Goal: Navigation & Orientation: Find specific page/section

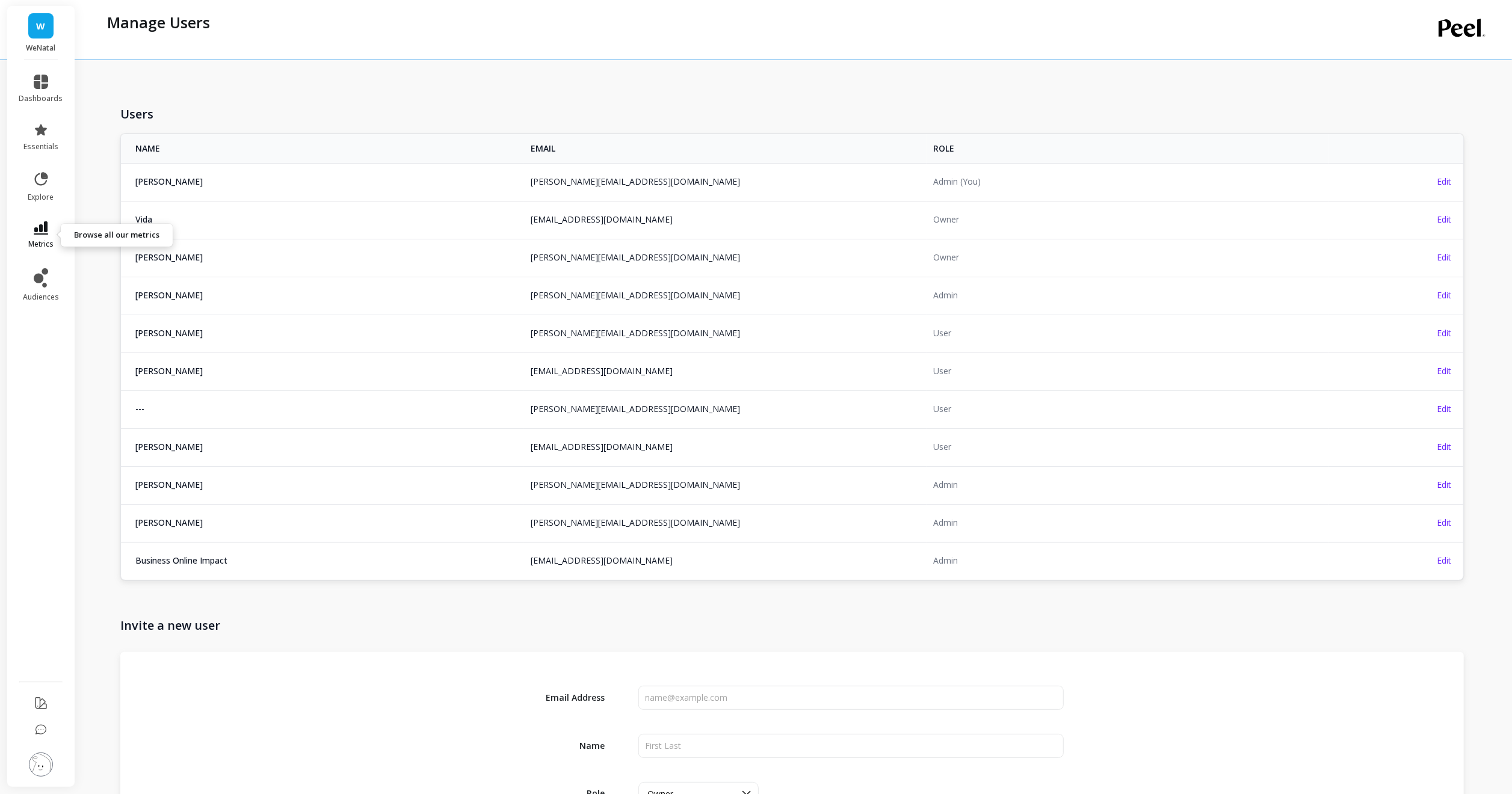
click at [40, 242] on span "metrics" at bounding box center [41, 244] width 25 height 9
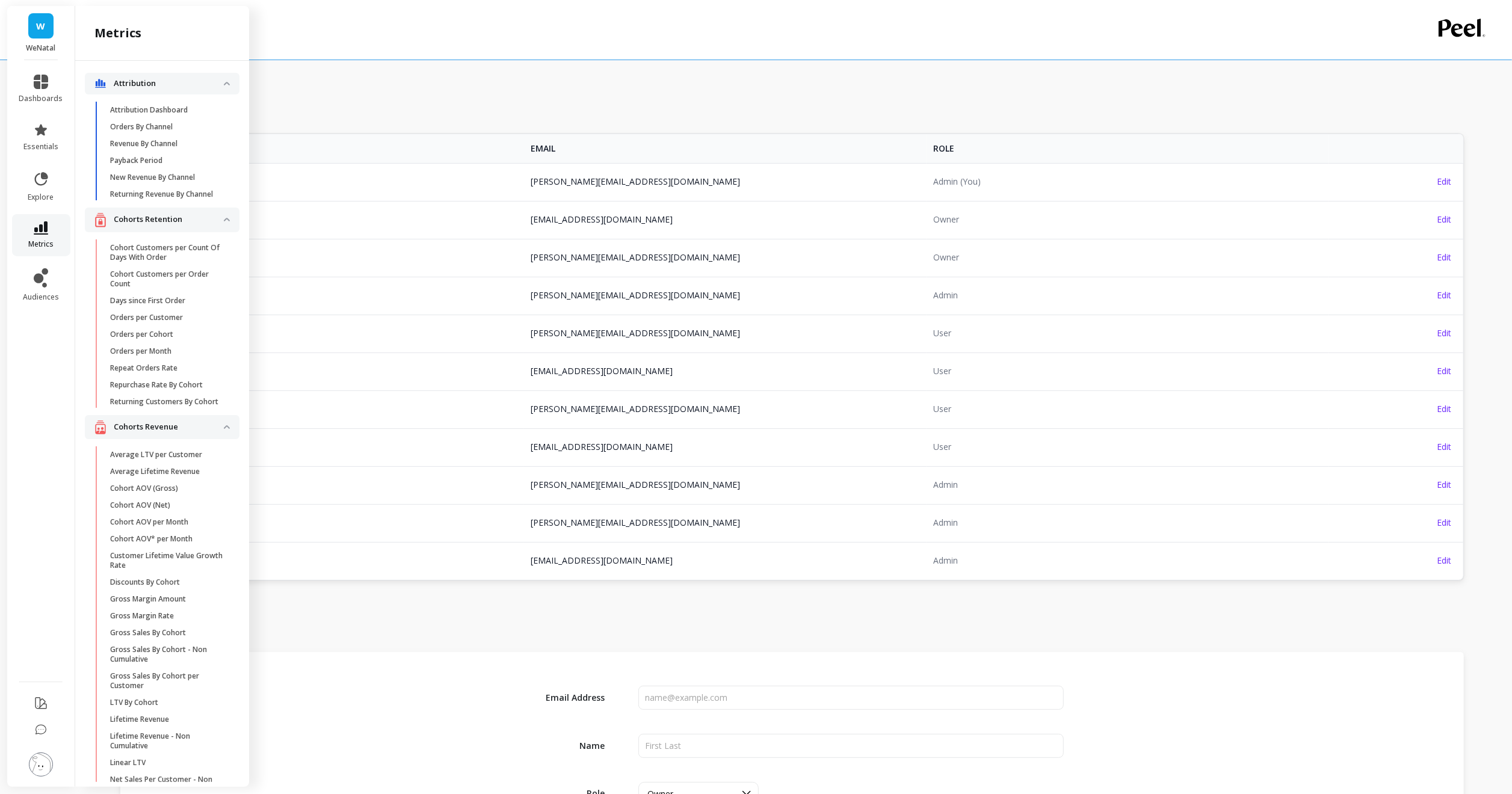
scroll to position [2819, 0]
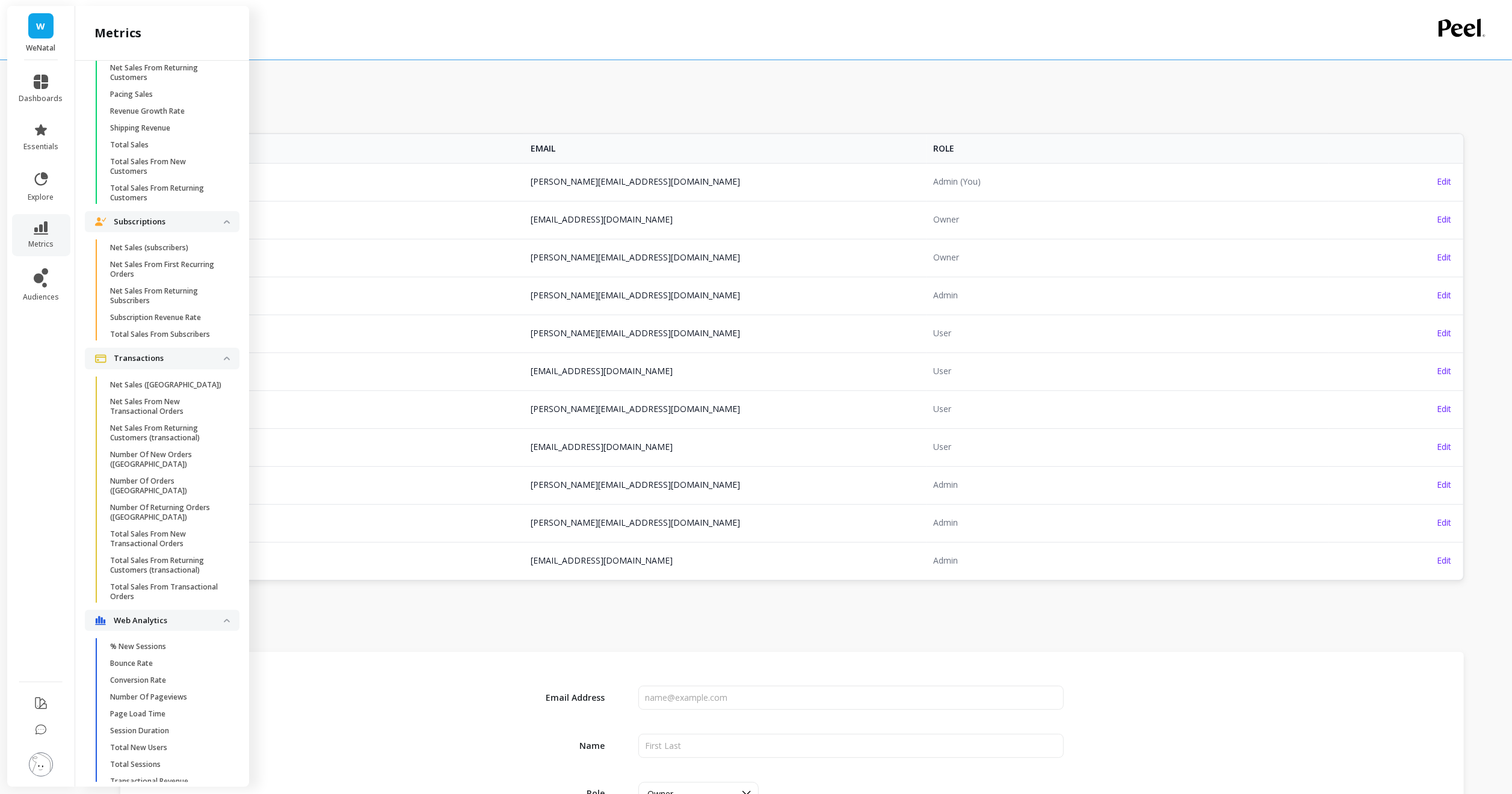
click at [41, 258] on ul "dashboards essentials explore metrics audiences" at bounding box center [42, 368] width 68 height 600
click at [42, 278] on icon at bounding box center [38, 279] width 9 height 9
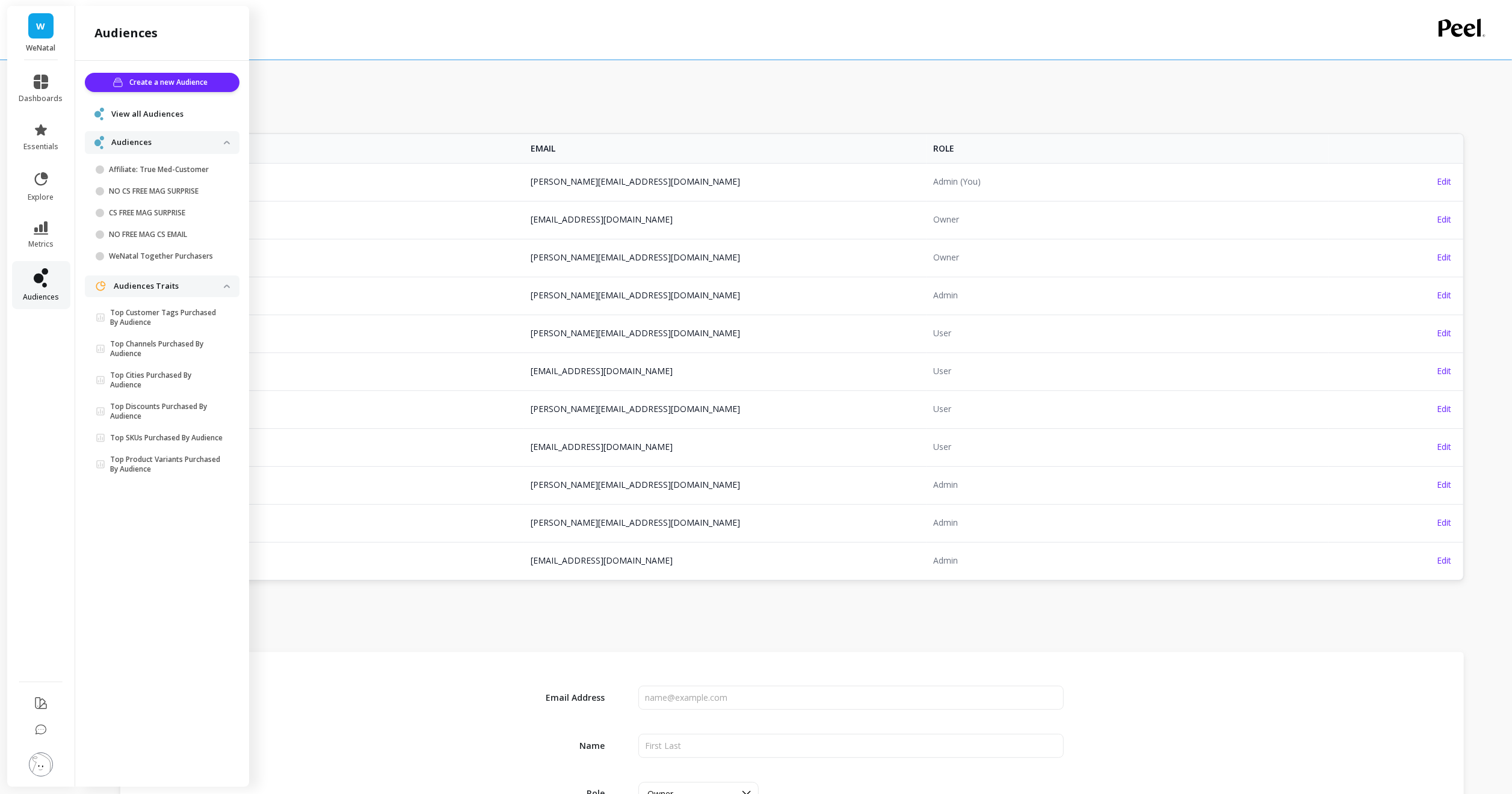
scroll to position [0, 0]
click at [141, 110] on span "View all Audiences" at bounding box center [147, 114] width 72 height 12
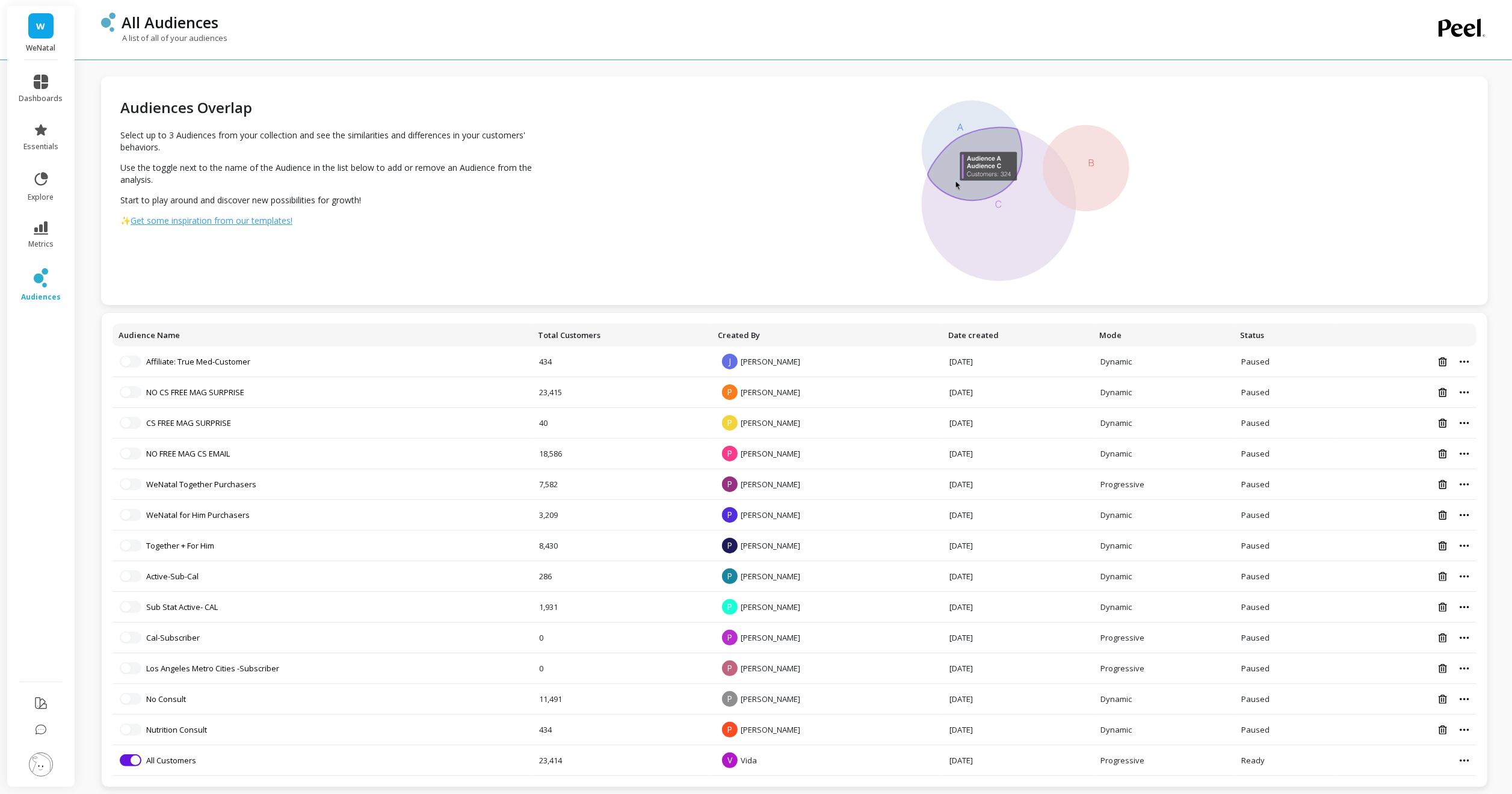
scroll to position [3, 0]
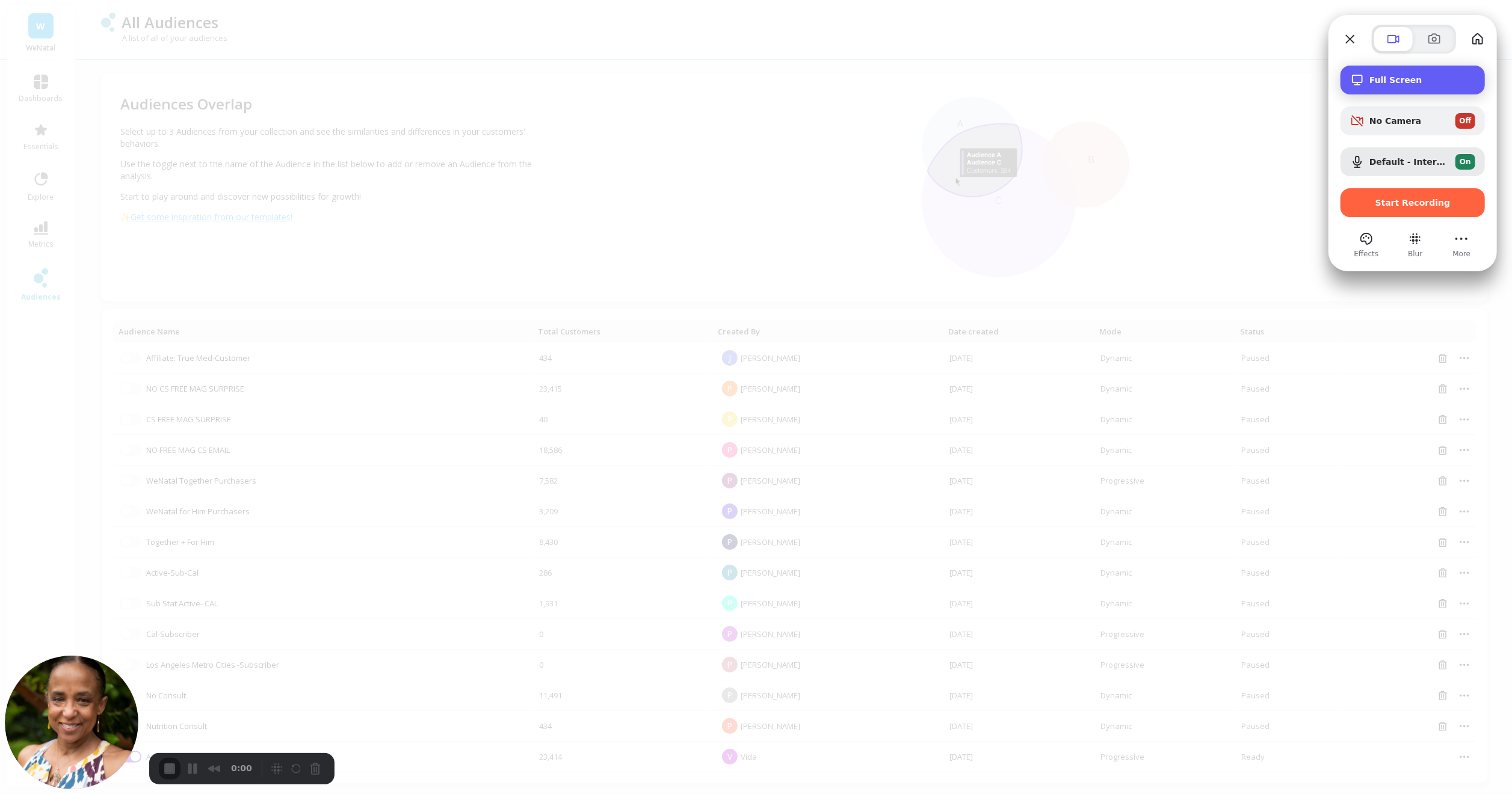
click at [1375, 75] on span "Full Screen" at bounding box center [1422, 80] width 106 height 9
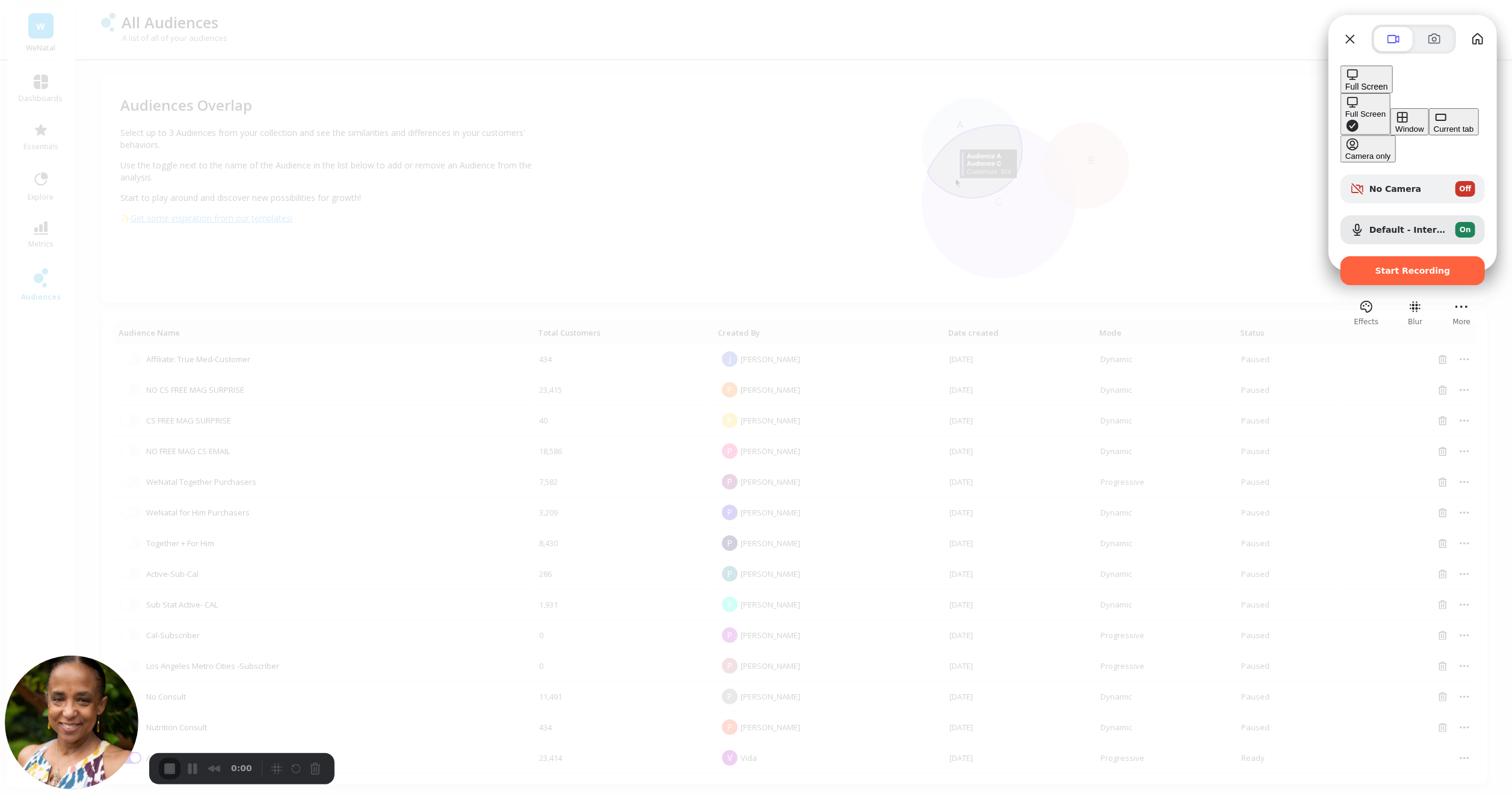
scroll to position [1, 0]
click at [1409, 266] on span "Start Recording" at bounding box center [1413, 270] width 75 height 9
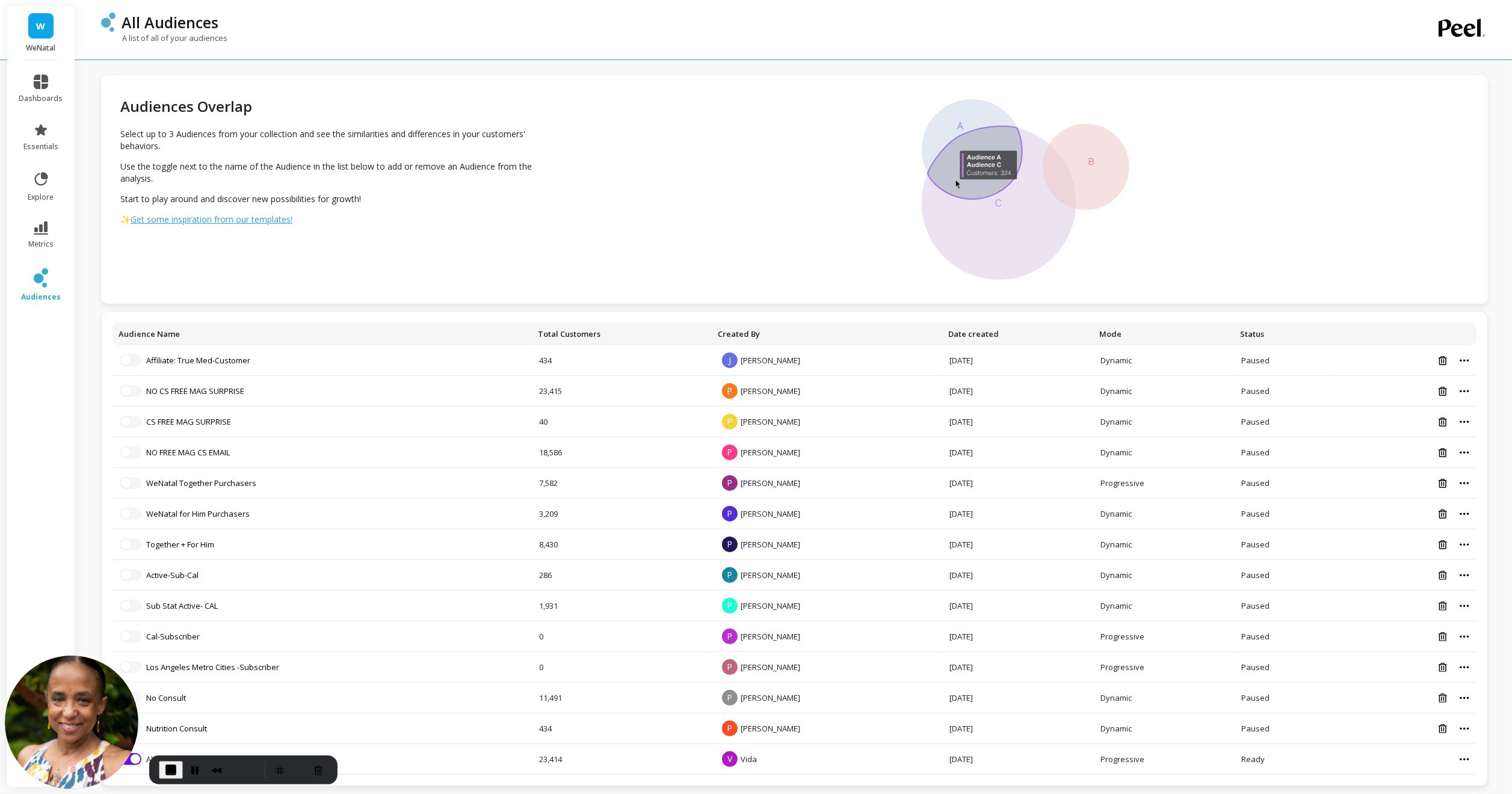
scroll to position [3, 0]
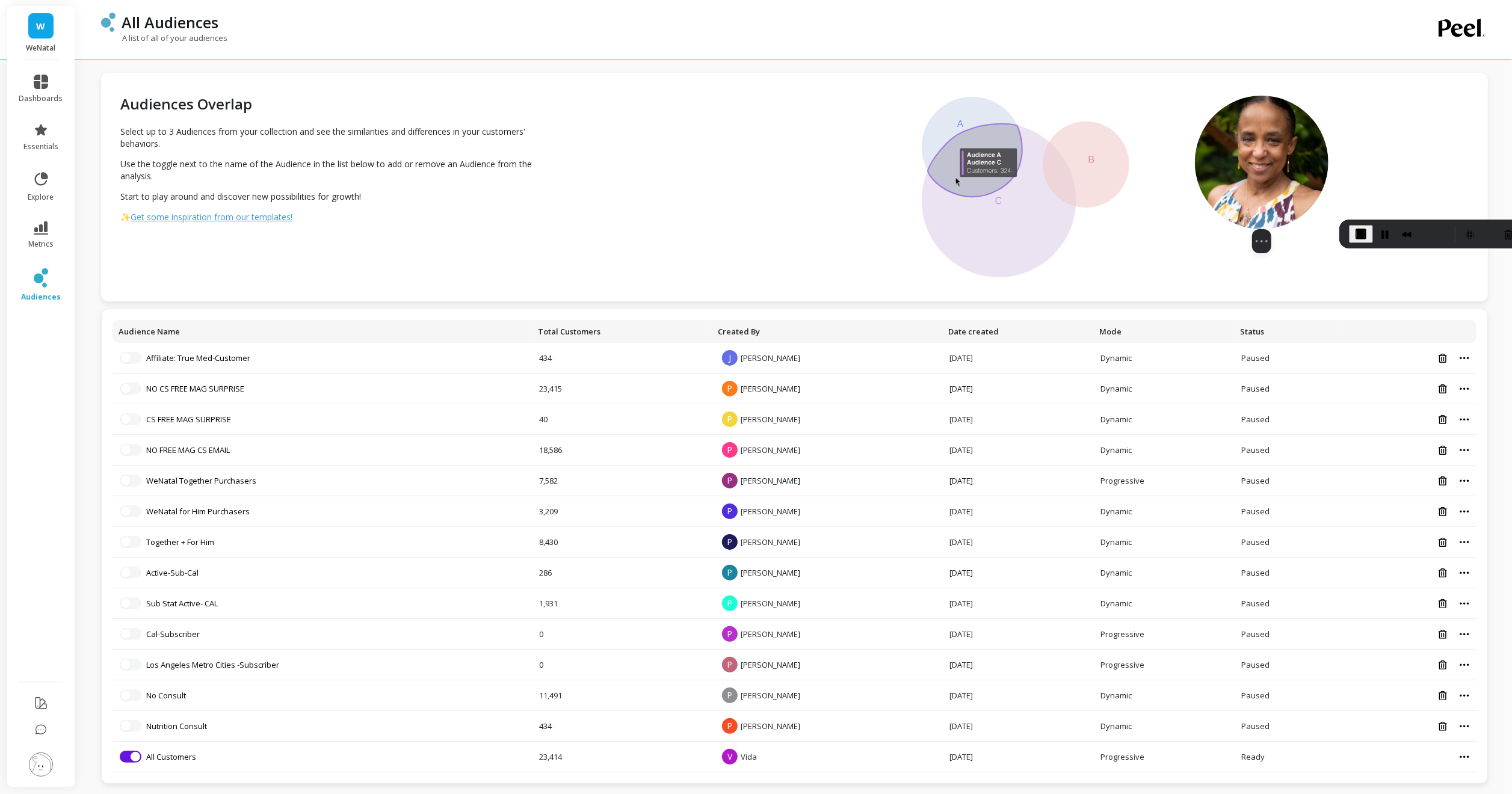
drag, startPoint x: 62, startPoint y: 712, endPoint x: 1290, endPoint y: 167, distance: 1343.5
click at [1293, 166] on img at bounding box center [1261, 162] width 133 height 133
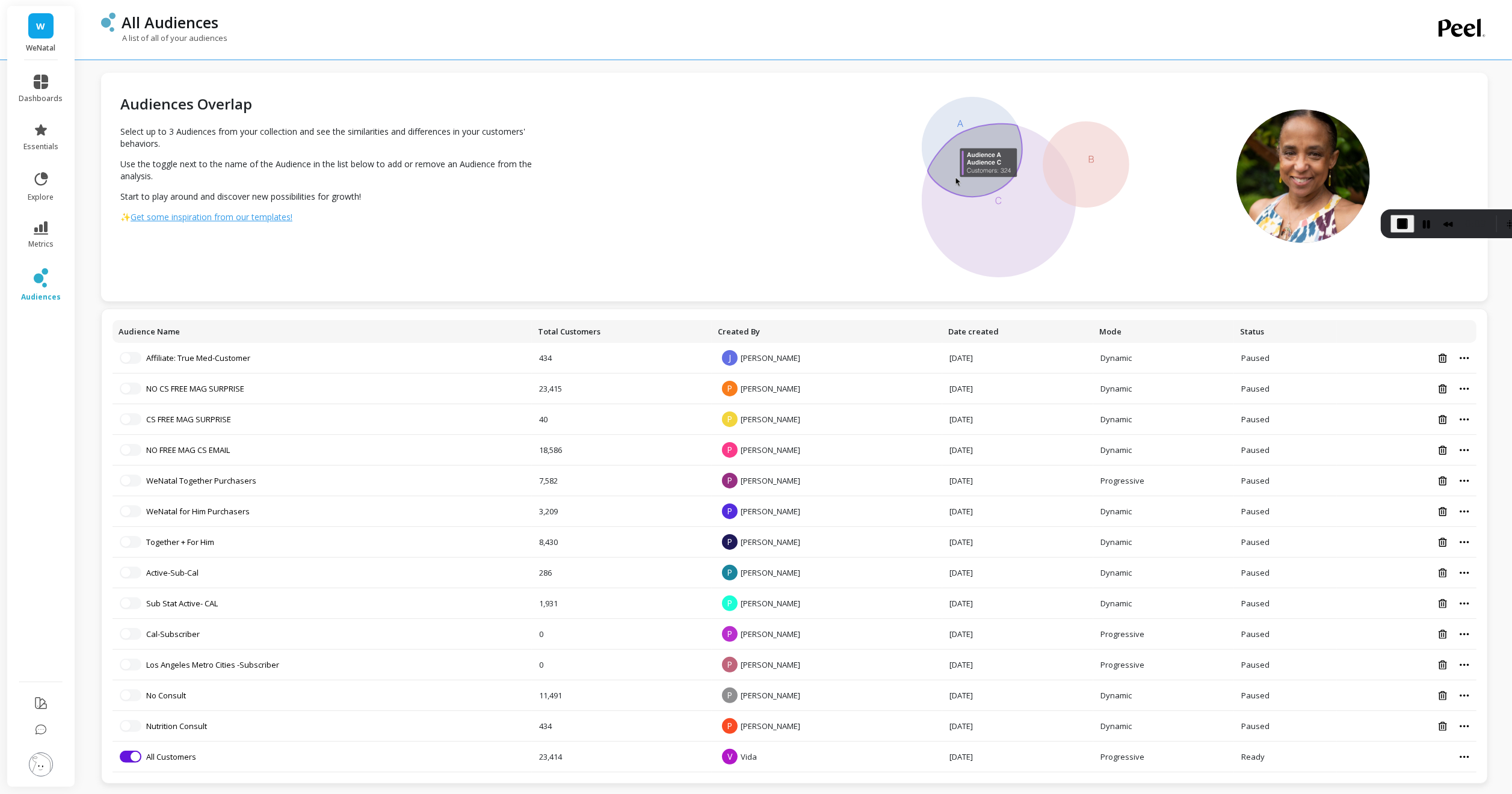
click at [174, 720] on link "Nutrition Consult" at bounding box center [176, 726] width 61 height 11
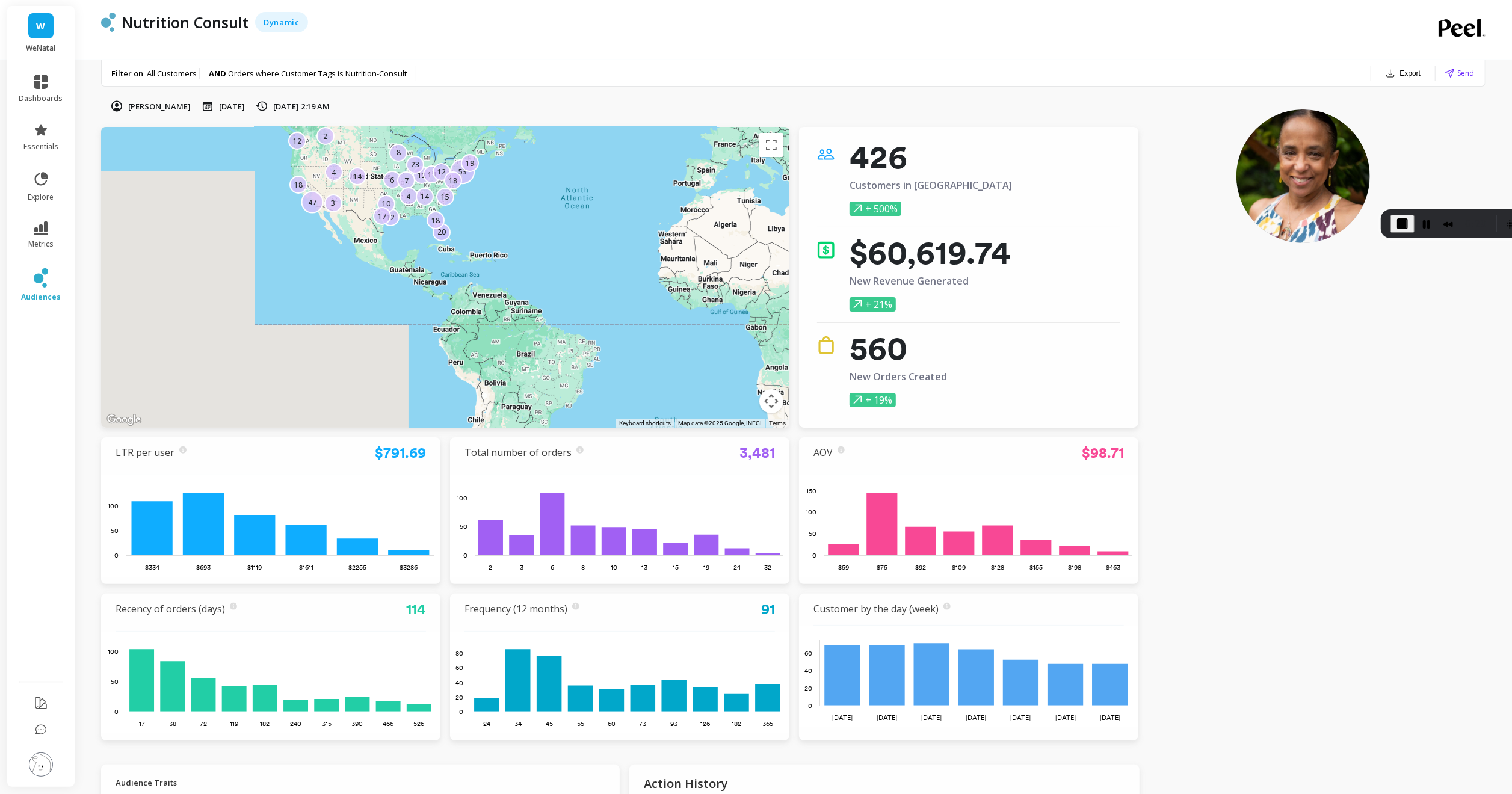
click at [288, 109] on p "[DATE] 2:19 AM" at bounding box center [301, 106] width 56 height 11
drag, startPoint x: 348, startPoint y: 104, endPoint x: 341, endPoint y: 105, distance: 7.1
click at [329, 104] on p "[DATE] 2:19 AM" at bounding box center [301, 106] width 56 height 11
click at [268, 106] on icon at bounding box center [262, 106] width 12 height 13
click at [38, 88] on icon at bounding box center [41, 82] width 15 height 15
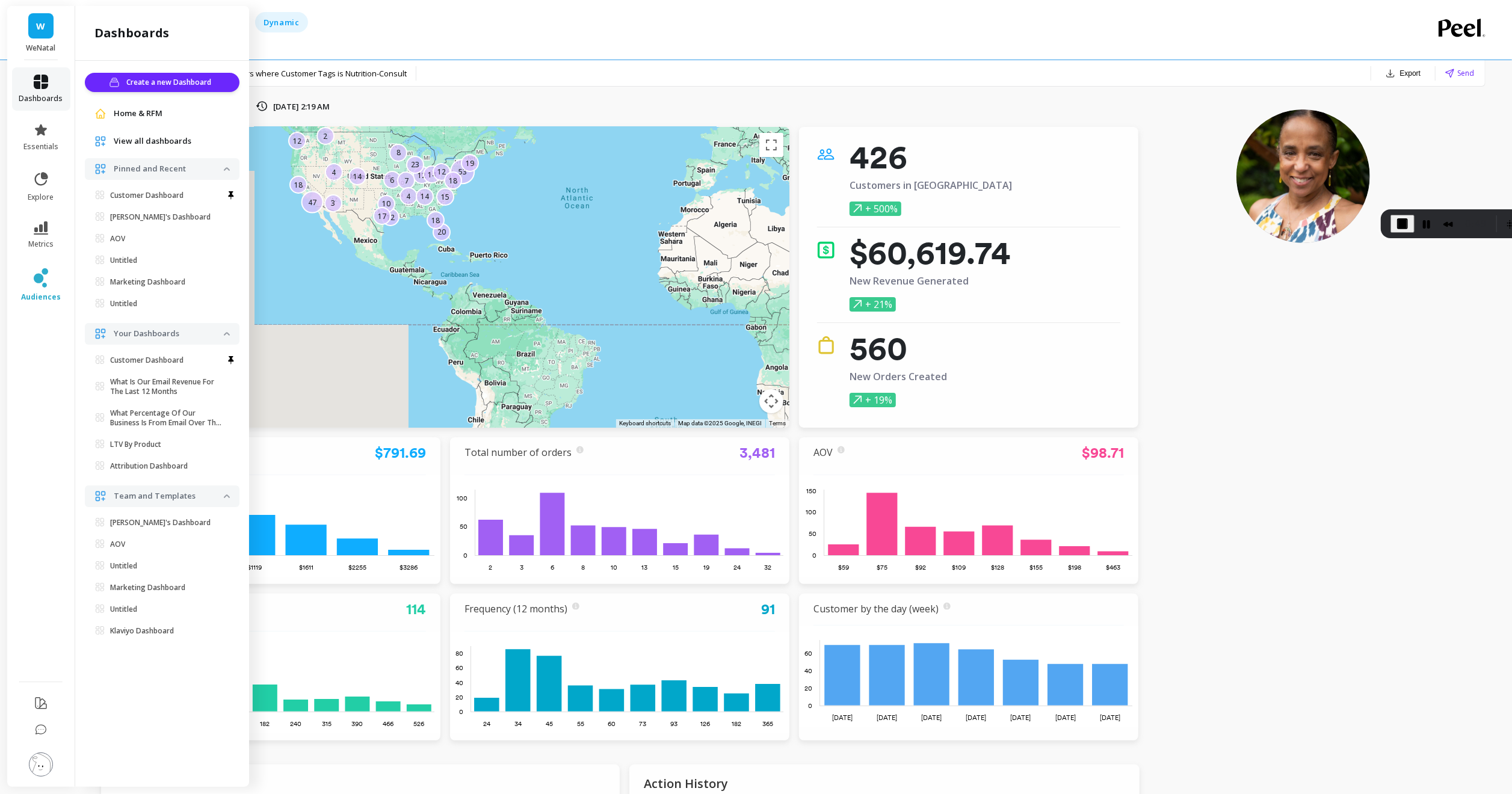
scroll to position [1, 0]
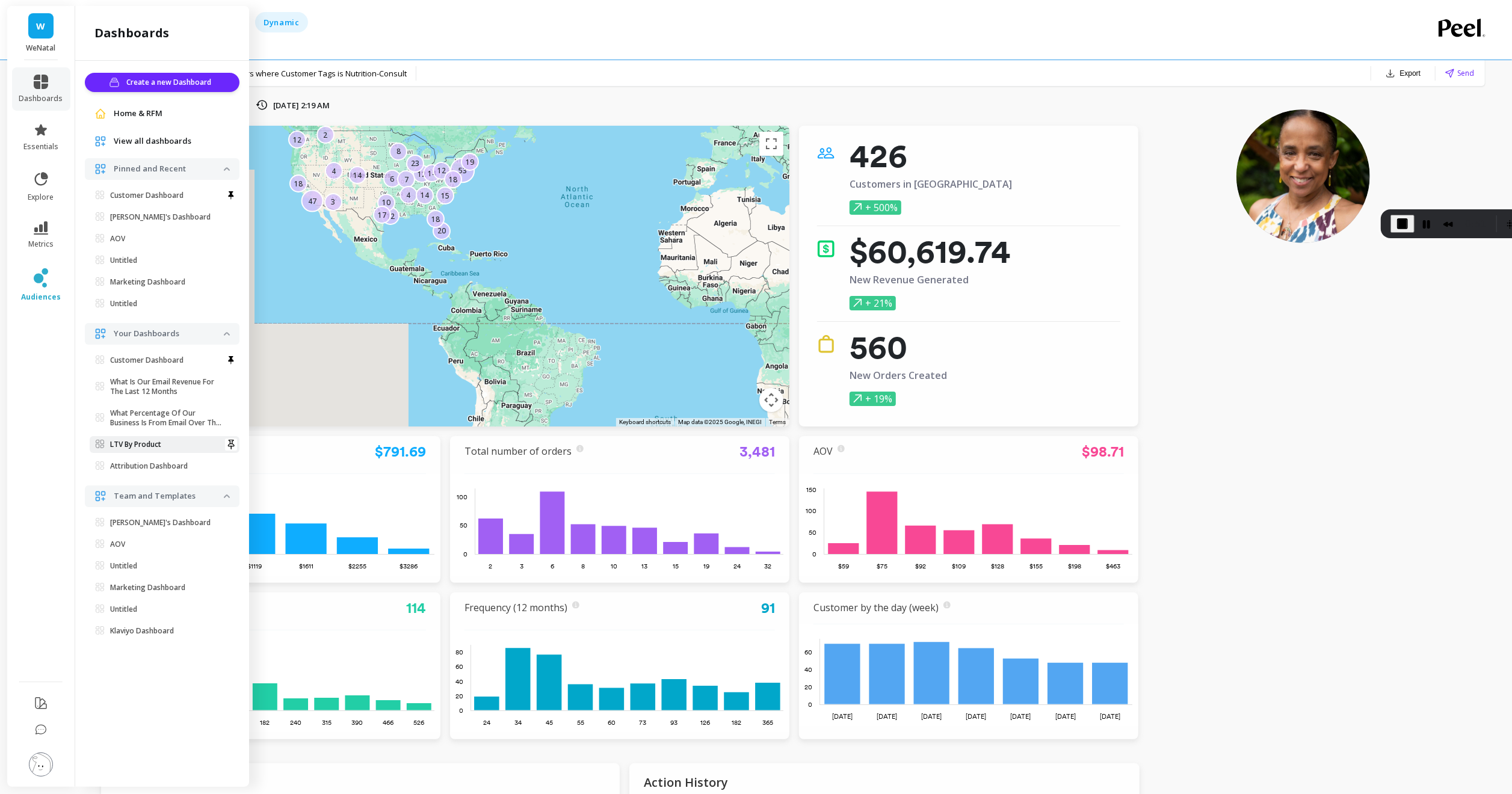
click at [140, 446] on p "LTV By Product" at bounding box center [135, 445] width 51 height 9
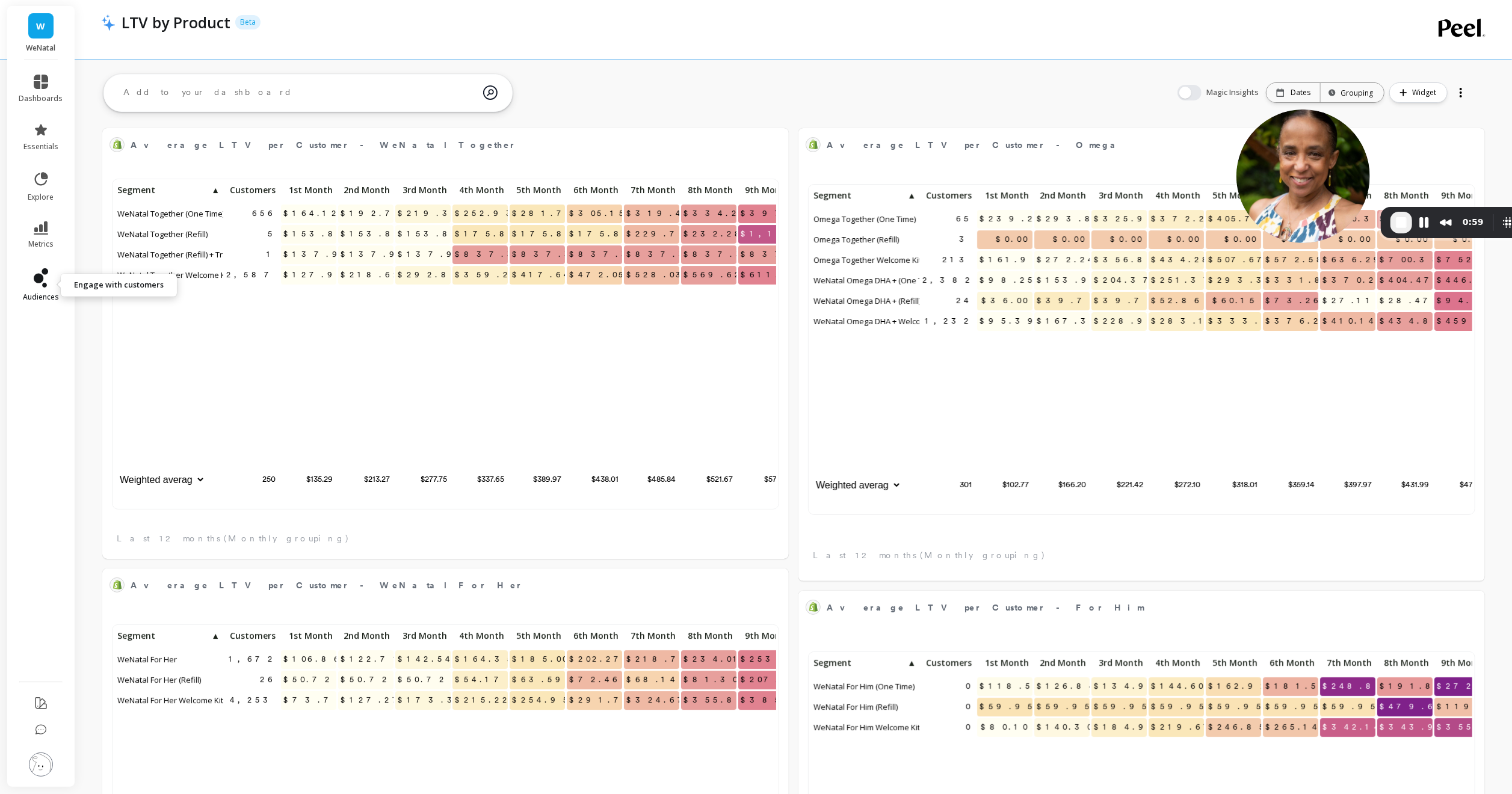
click at [34, 282] on icon at bounding box center [41, 278] width 15 height 19
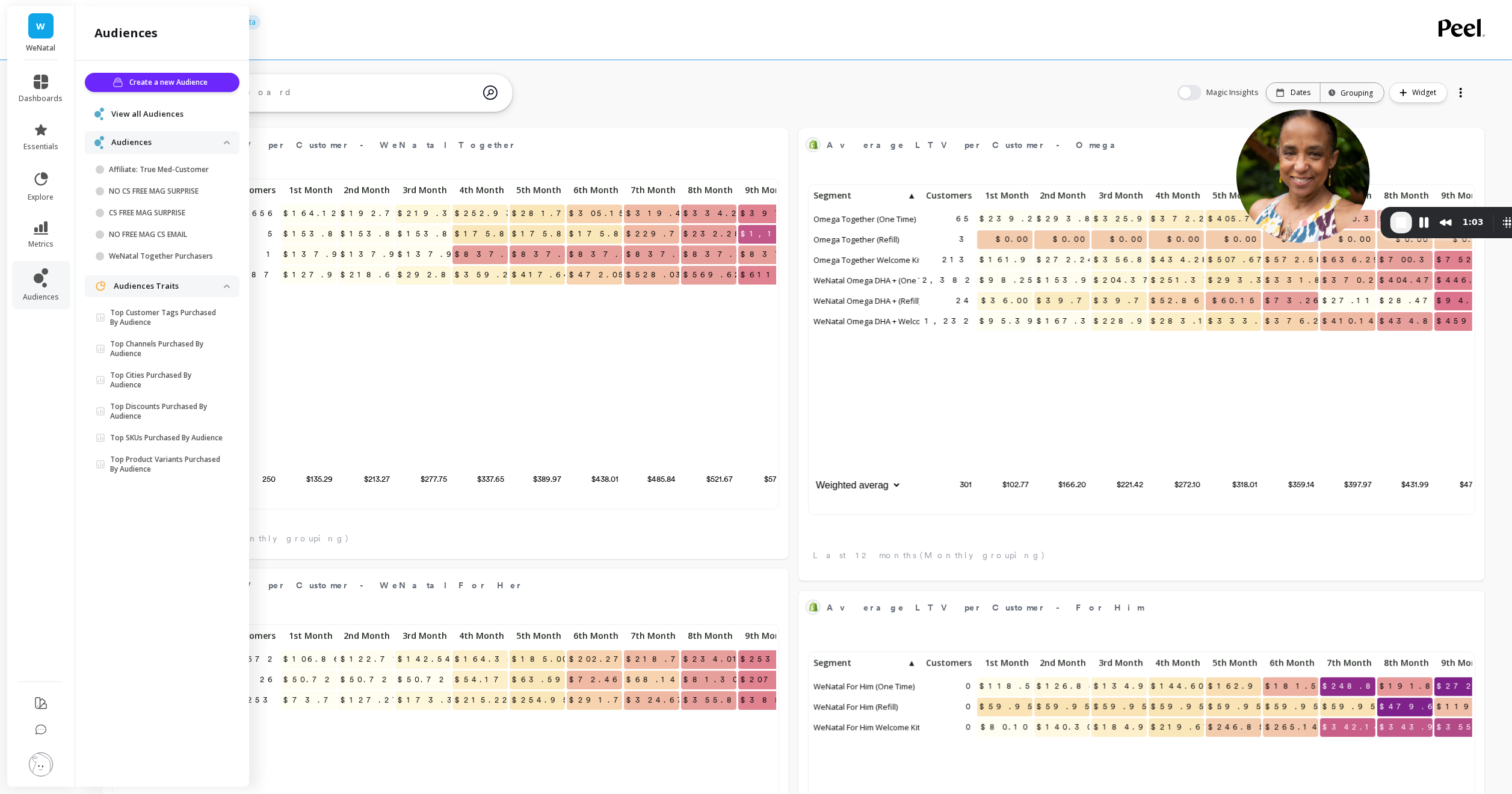
click at [131, 110] on span "View all Audiences" at bounding box center [147, 114] width 72 height 12
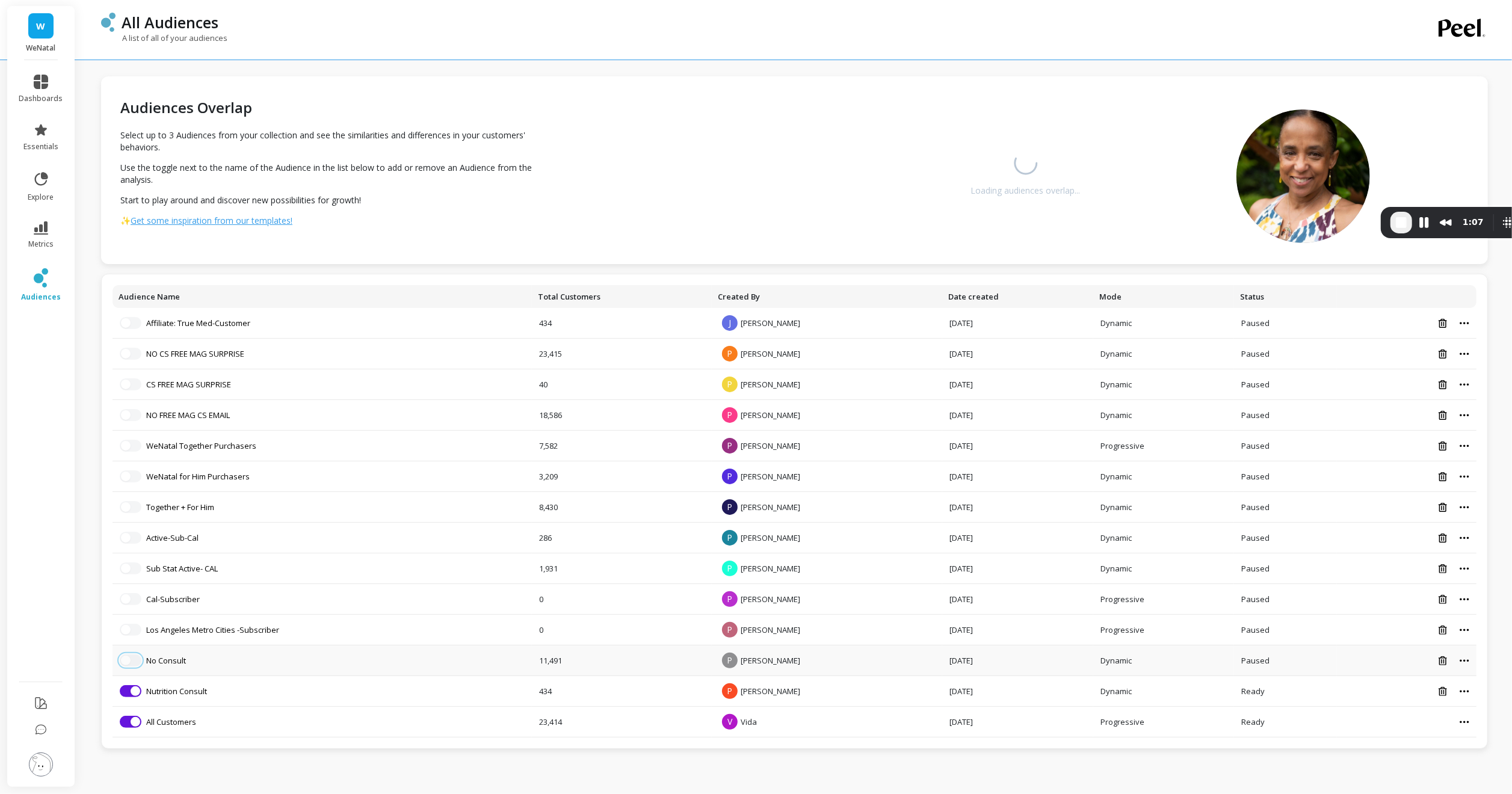
click at [133, 655] on button "button" at bounding box center [131, 660] width 21 height 12
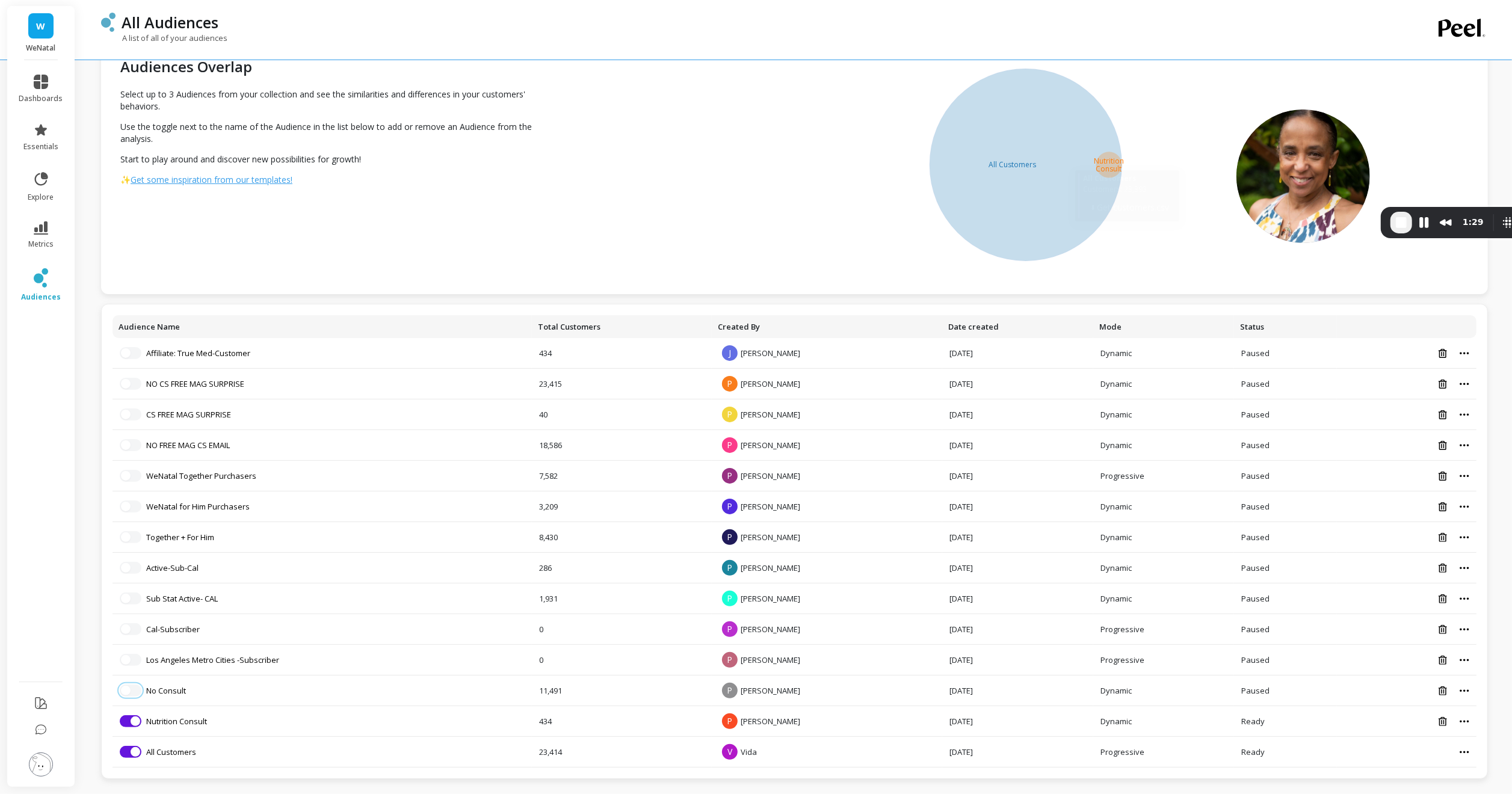
scroll to position [36, 0]
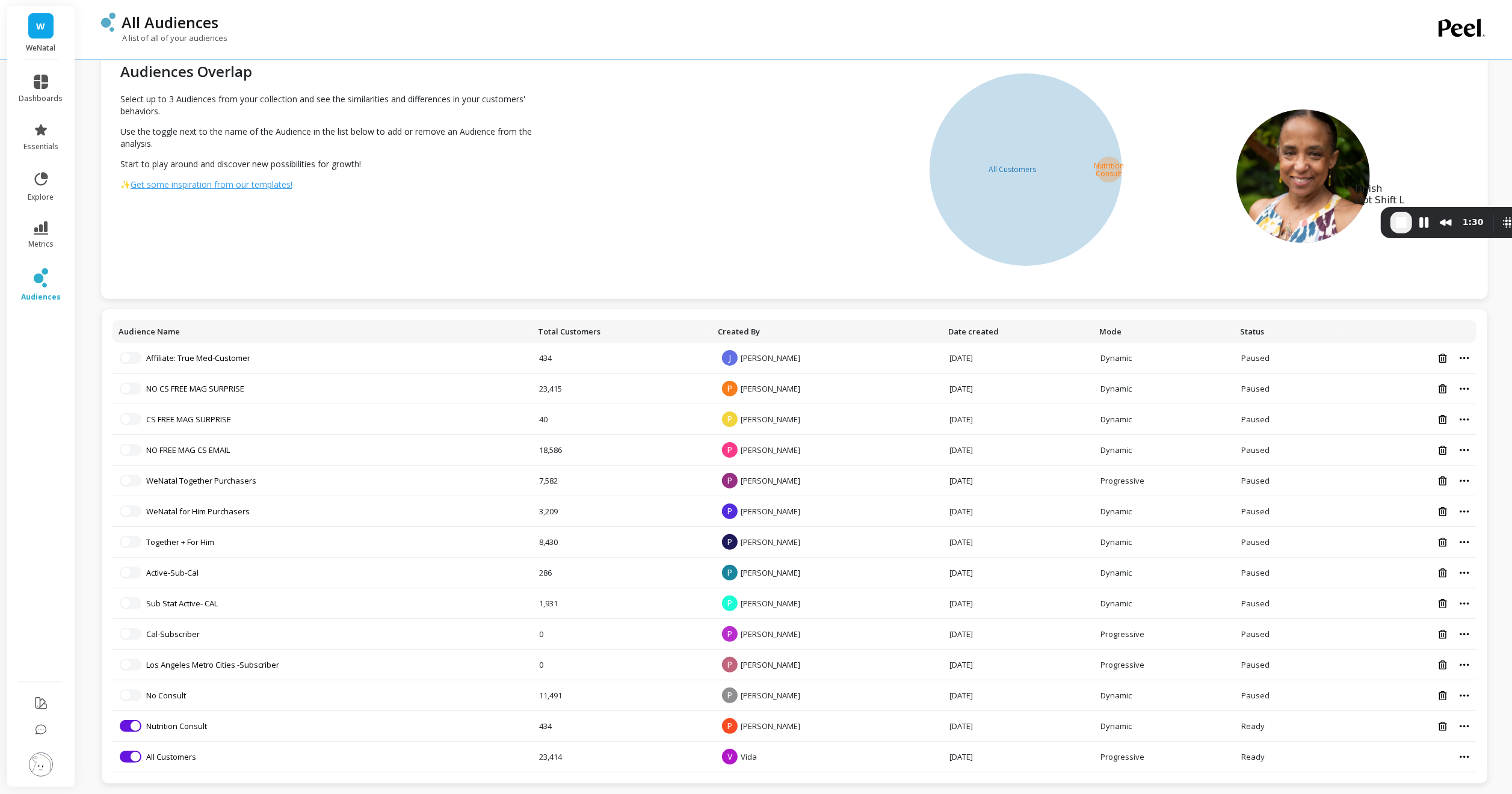
click at [1396, 220] on span "End Recording" at bounding box center [1402, 223] width 15 height 15
